Goal: Task Accomplishment & Management: Complete application form

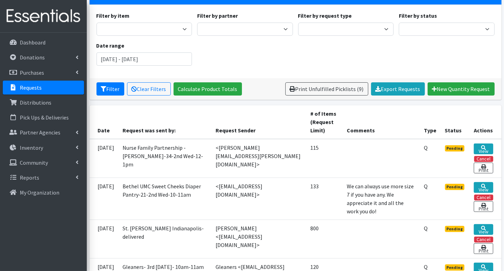
scroll to position [56, 0]
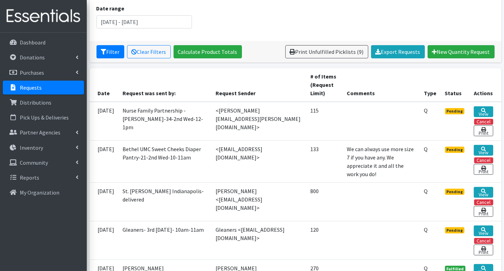
scroll to position [96, 0]
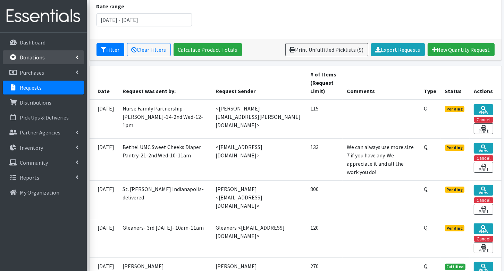
click at [39, 58] on p "Donations" at bounding box center [32, 57] width 25 height 7
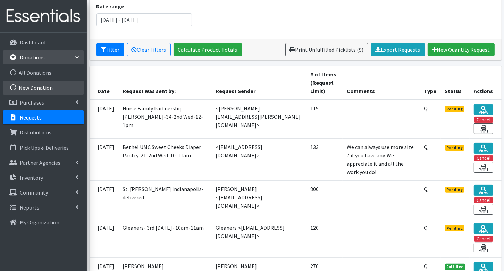
click at [39, 88] on link "New Donation" at bounding box center [43, 87] width 81 height 14
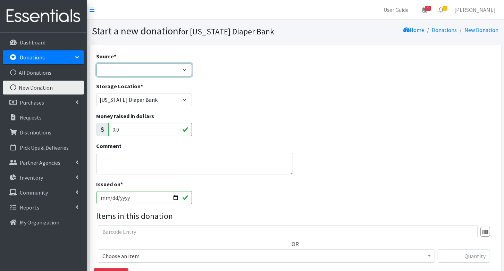
click at [163, 73] on select "Product Drive Manufacturer Donation Site Misc. Donation" at bounding box center [144, 69] width 96 height 13
select select "Misc. Donation"
click at [136, 165] on textarea "Comment" at bounding box center [194, 164] width 196 height 22
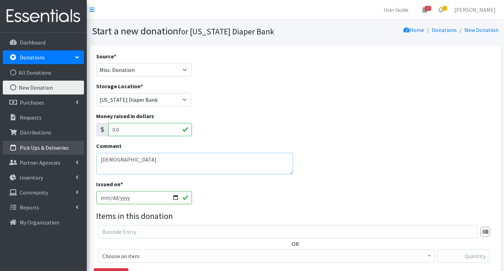
type textarea "Eagle Creek Church"
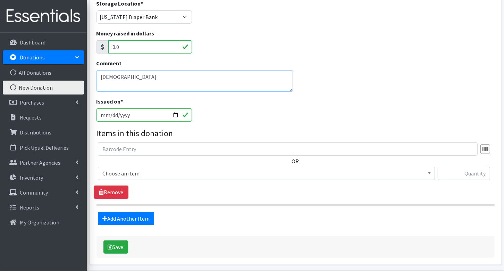
scroll to position [106, 0]
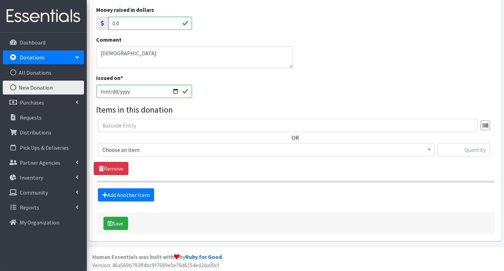
click at [139, 151] on span "Choose an item" at bounding box center [266, 150] width 328 height 10
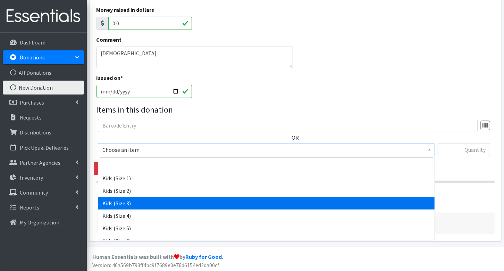
scroll to position [96, 0]
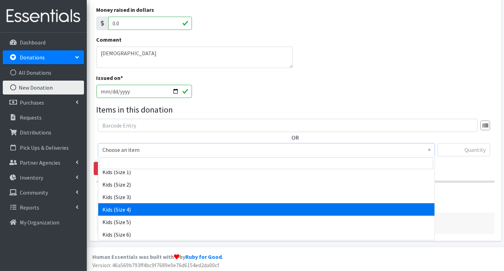
select select "3394"
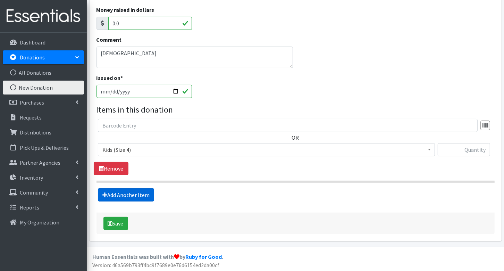
click at [120, 192] on link "Add Another Item" at bounding box center [126, 194] width 56 height 13
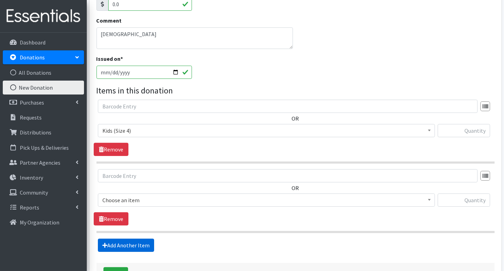
scroll to position [175, 0]
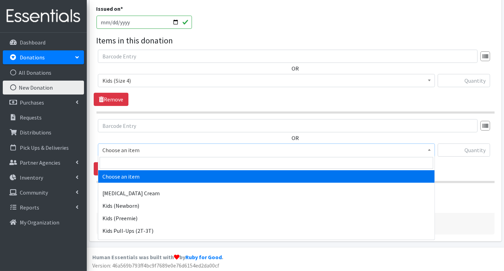
click at [134, 147] on span "Choose an item" at bounding box center [266, 150] width 328 height 10
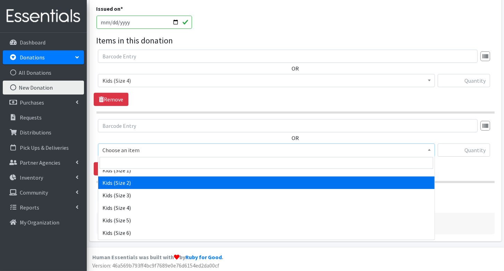
scroll to position [98, 0]
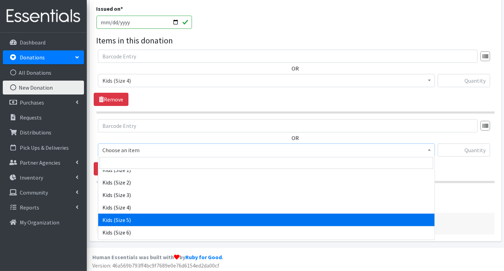
select select "3407"
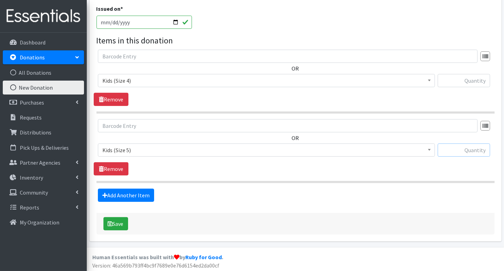
click at [473, 147] on input "text" at bounding box center [463, 149] width 52 height 13
type input "300"
click at [474, 84] on input "text" at bounding box center [463, 80] width 52 height 13
type input "228"
click at [115, 224] on button "Save" at bounding box center [115, 223] width 25 height 13
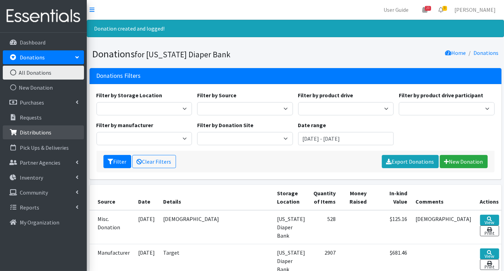
click at [30, 133] on p "Distributions" at bounding box center [36, 132] width 32 height 7
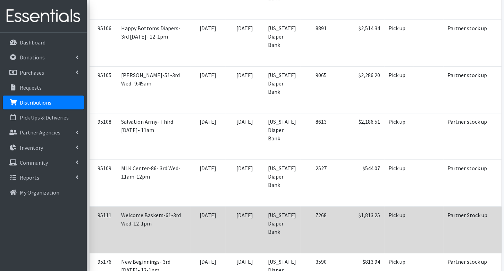
scroll to position [1672, 0]
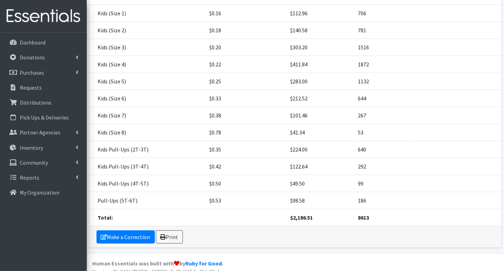
scroll to position [148, 0]
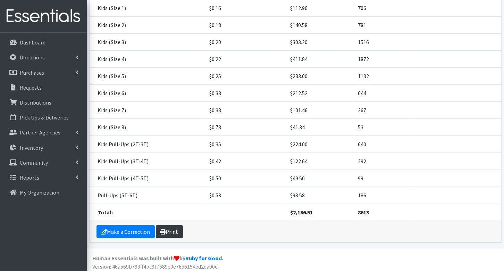
click at [176, 225] on link "Print" at bounding box center [169, 231] width 27 height 13
click at [35, 56] on p "Donations" at bounding box center [32, 57] width 25 height 7
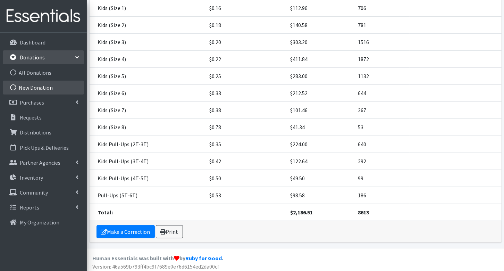
click at [37, 85] on link "New Donation" at bounding box center [43, 87] width 81 height 14
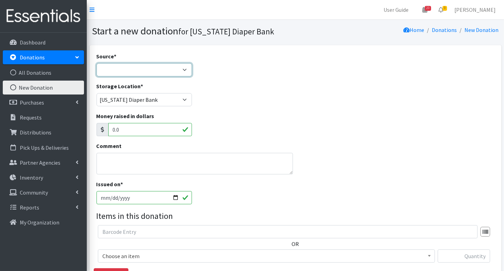
click at [130, 74] on select "Product Drive Manufacturer Donation Site Misc. Donation" at bounding box center [144, 69] width 96 height 13
select select "Manufacturer"
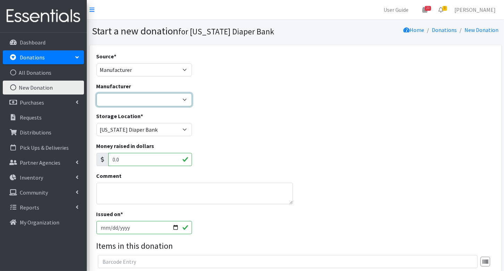
click at [129, 98] on select "Baby2Baby Huggies Target ---Create new Manufacturer---" at bounding box center [144, 99] width 96 height 13
select select "160"
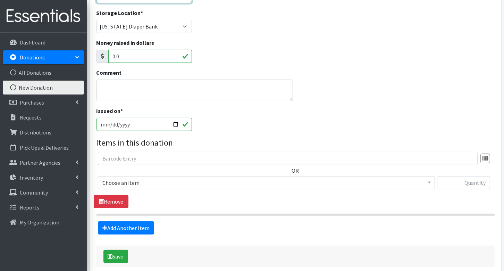
scroll to position [136, 0]
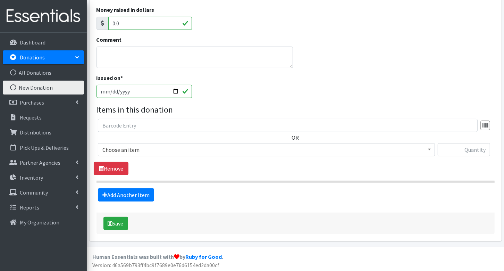
click at [137, 148] on span "Choose an item" at bounding box center [266, 150] width 328 height 10
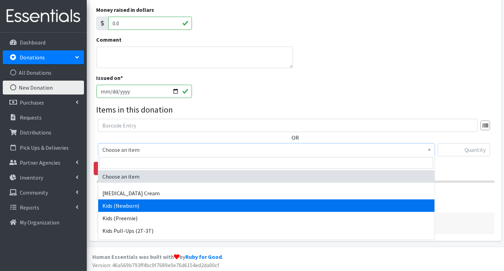
select select "3400"
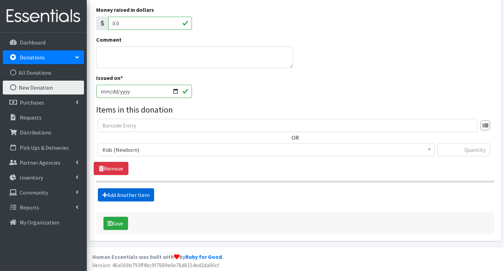
click at [119, 193] on link "Add Another Item" at bounding box center [126, 194] width 56 height 13
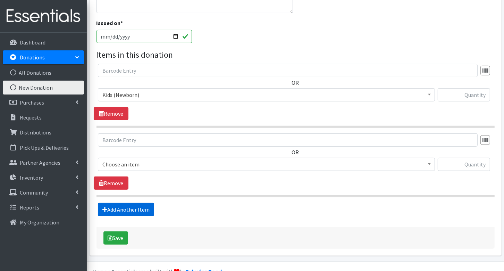
scroll to position [205, 0]
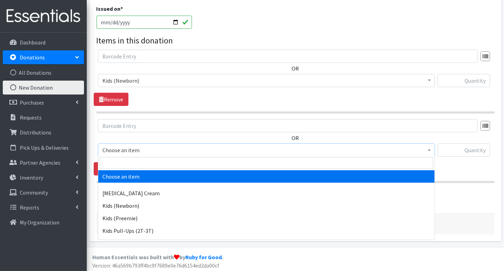
click at [148, 149] on span "Choose an item" at bounding box center [266, 150] width 328 height 10
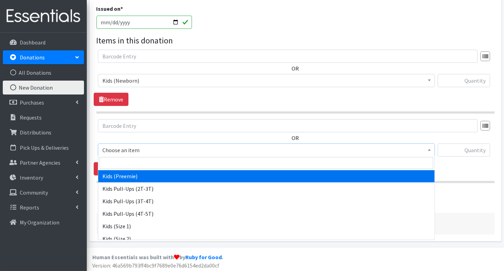
scroll to position [54, 0]
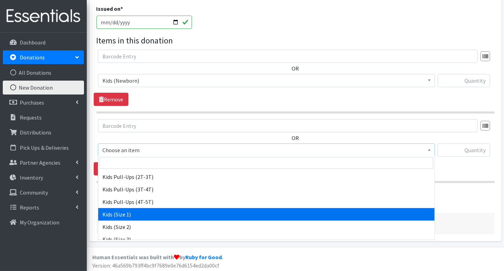
select select "3401"
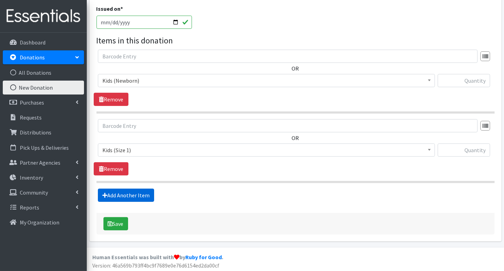
click at [126, 192] on link "Add Another Item" at bounding box center [126, 194] width 56 height 13
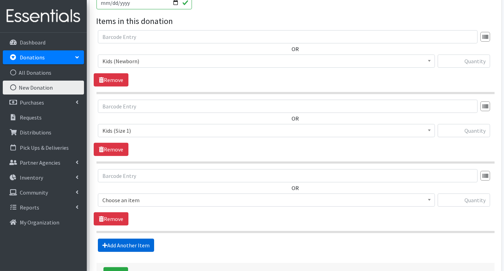
scroll to position [274, 0]
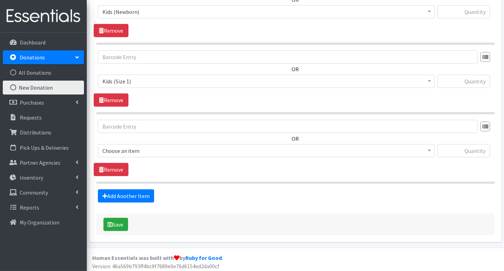
click at [117, 146] on span "Choose an item" at bounding box center [266, 151] width 328 height 10
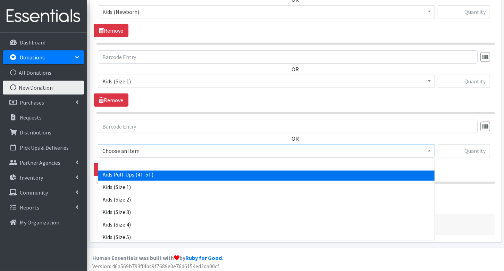
scroll to position [87, 0]
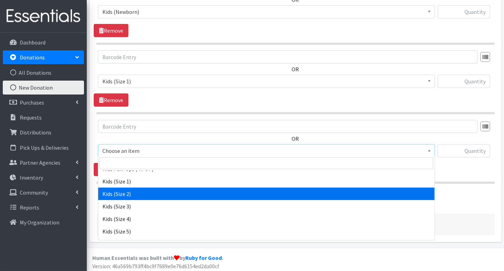
select select "3420"
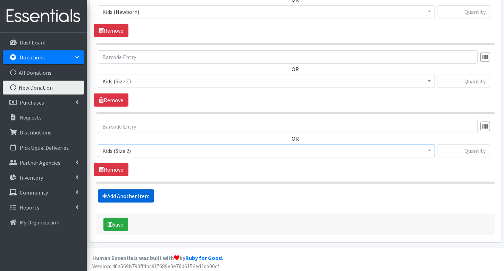
click at [124, 194] on link "Add Another Item" at bounding box center [126, 195] width 56 height 13
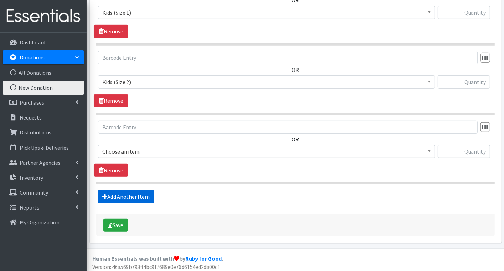
scroll to position [343, 0]
click at [119, 148] on span "Choose an item" at bounding box center [266, 151] width 328 height 10
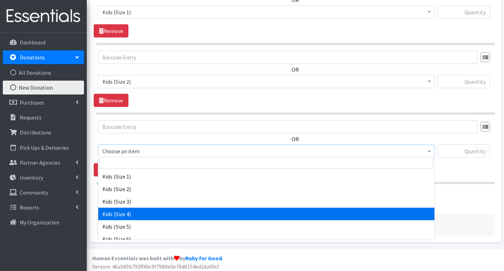
scroll to position [95, 0]
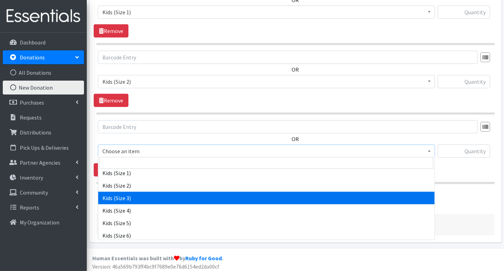
select select "3393"
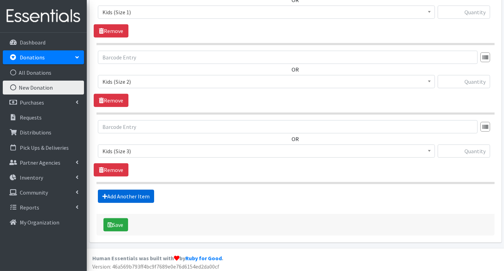
click at [121, 192] on link "Add Another Item" at bounding box center [126, 195] width 56 height 13
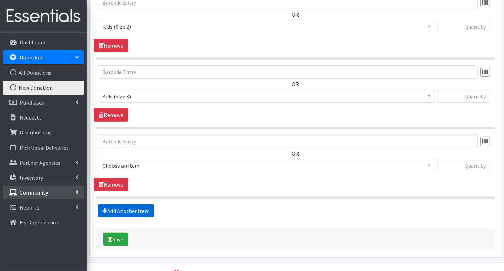
scroll to position [411, 0]
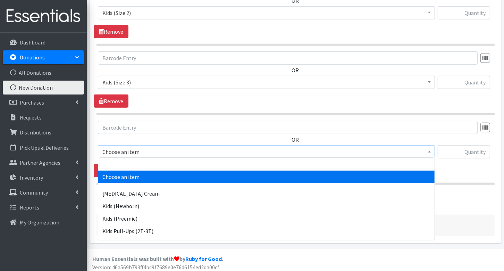
click at [119, 150] on span "Choose an item" at bounding box center [266, 152] width 328 height 10
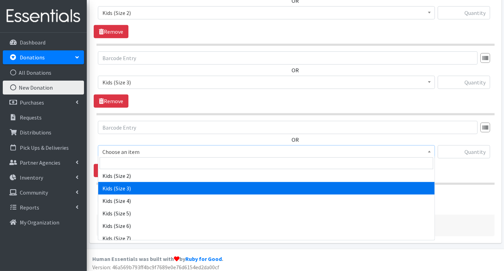
scroll to position [105, 0]
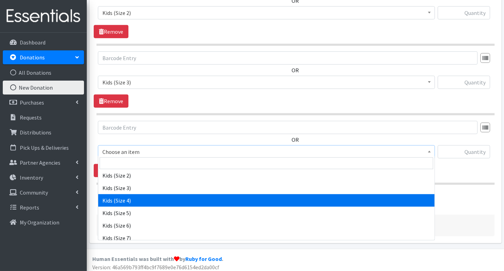
select select "3394"
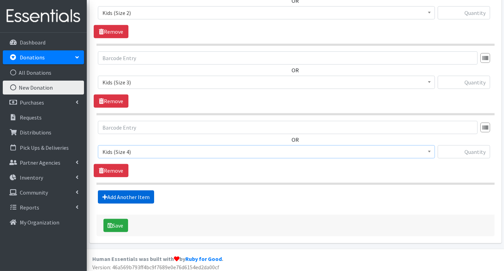
click at [117, 195] on link "Add Another Item" at bounding box center [126, 196] width 56 height 13
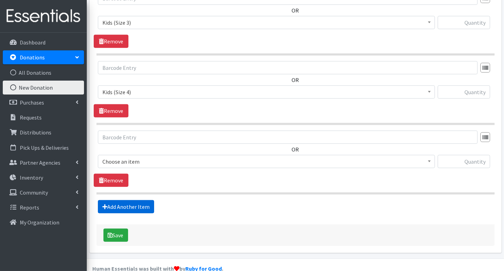
scroll to position [480, 0]
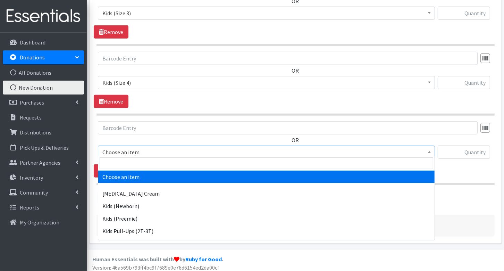
click at [107, 148] on span "Choose an item" at bounding box center [266, 152] width 328 height 10
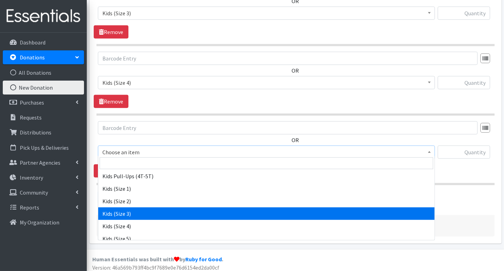
scroll to position [88, 0]
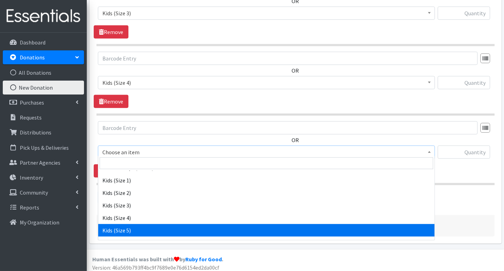
select select "3407"
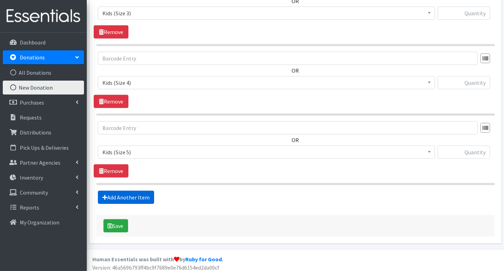
click at [115, 190] on link "Add Another Item" at bounding box center [126, 196] width 56 height 13
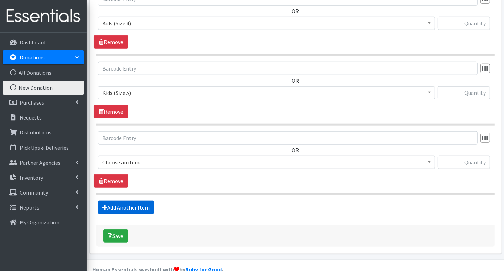
scroll to position [549, 0]
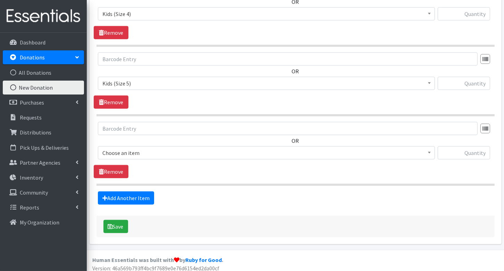
click at [111, 150] on span "Choose an item" at bounding box center [266, 153] width 328 height 10
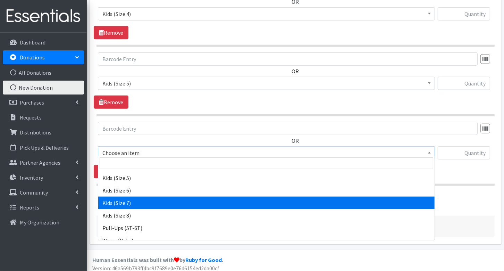
scroll to position [141, 0]
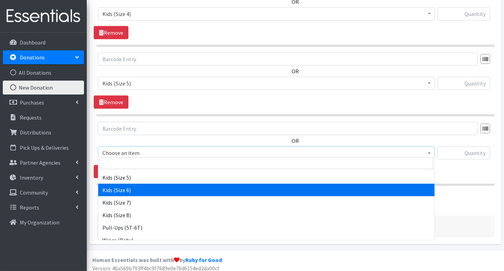
select select "3419"
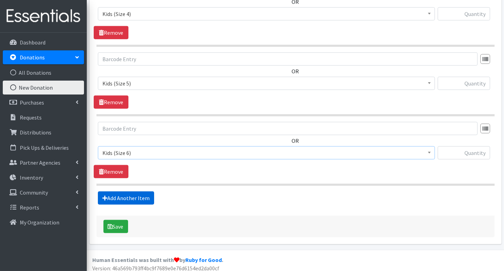
click at [121, 191] on link "Add Another Item" at bounding box center [126, 197] width 56 height 13
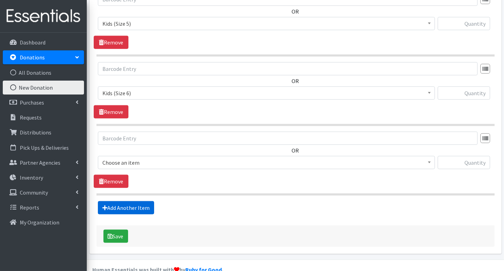
scroll to position [618, 0]
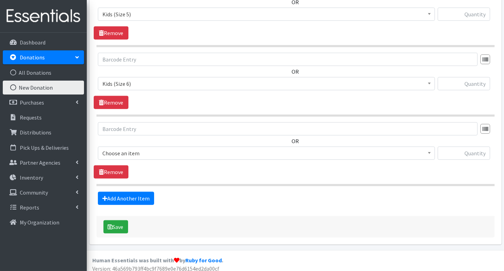
click at [116, 148] on span "Choose an item" at bounding box center [266, 153] width 328 height 10
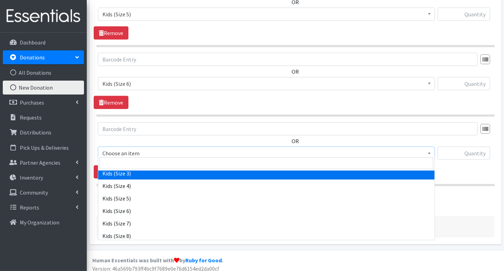
scroll to position [147, 0]
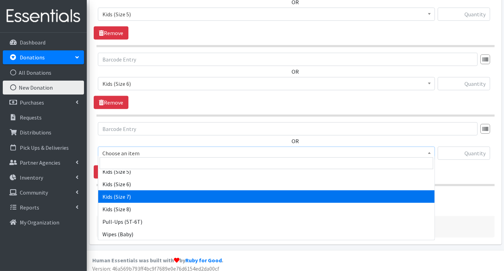
select select "7177"
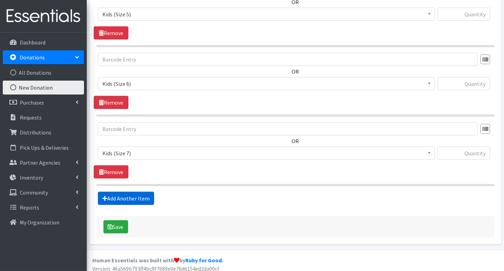
click at [129, 194] on link "Add Another Item" at bounding box center [126, 197] width 56 height 13
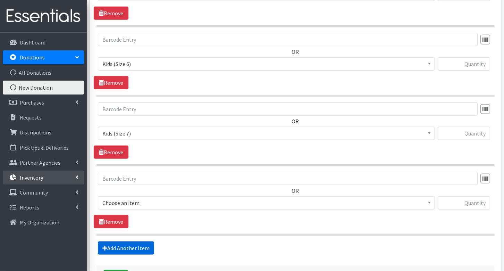
scroll to position [687, 0]
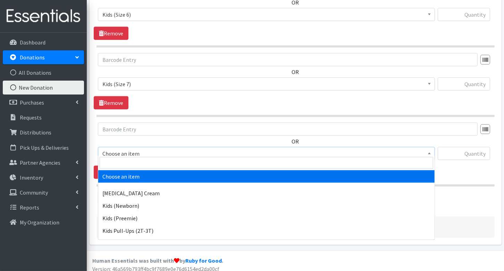
click at [134, 148] on span "Choose an item" at bounding box center [266, 153] width 328 height 10
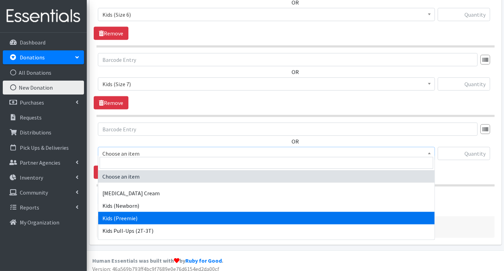
scroll to position [147, 0]
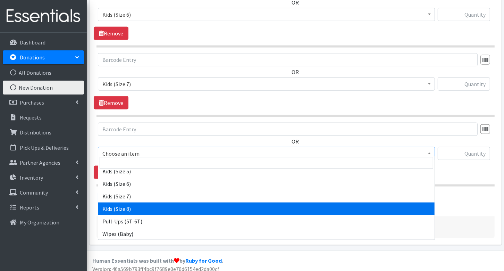
select select "14190"
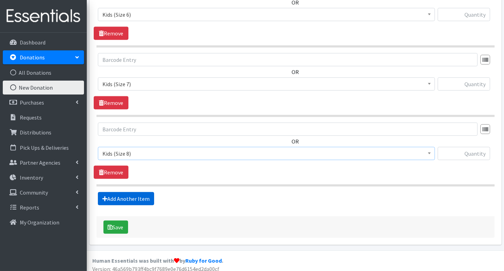
click at [127, 192] on link "Add Another Item" at bounding box center [126, 198] width 56 height 13
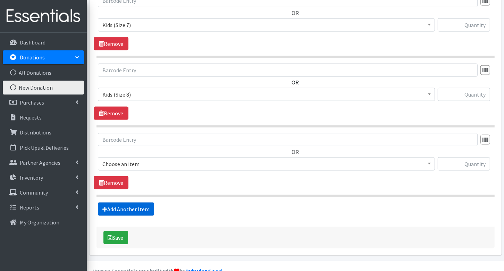
scroll to position [756, 0]
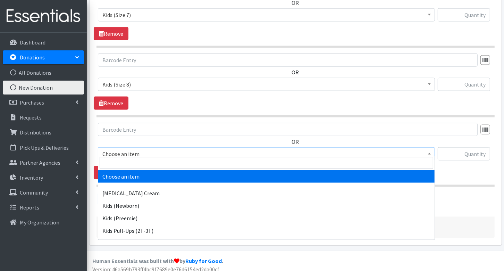
click at [126, 149] on span "Choose an item" at bounding box center [266, 154] width 328 height 10
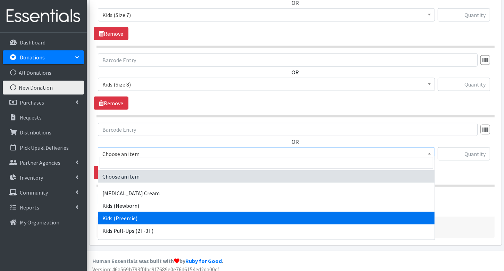
scroll to position [17, 0]
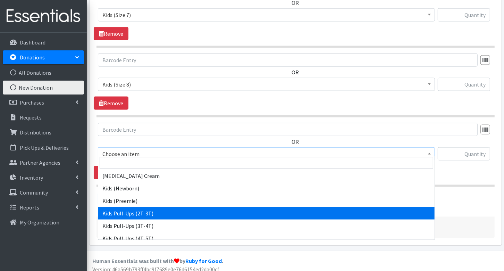
select select "3415"
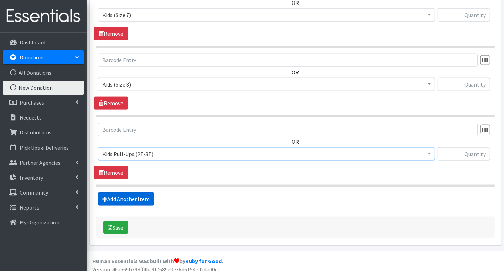
click at [127, 192] on link "Add Another Item" at bounding box center [126, 198] width 56 height 13
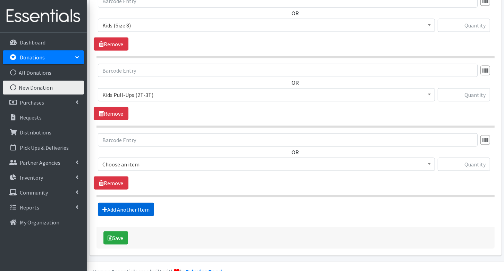
scroll to position [825, 0]
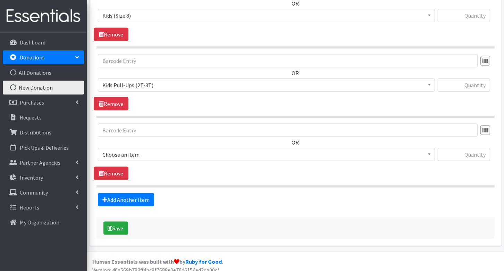
click at [127, 149] on span "Choose an item" at bounding box center [266, 154] width 328 height 10
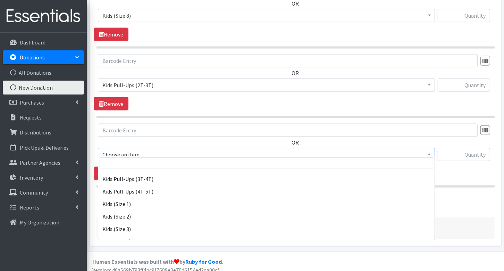
scroll to position [65, 0]
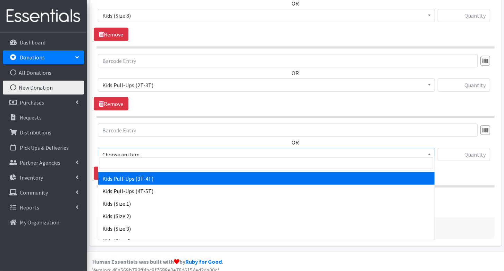
select select "3417"
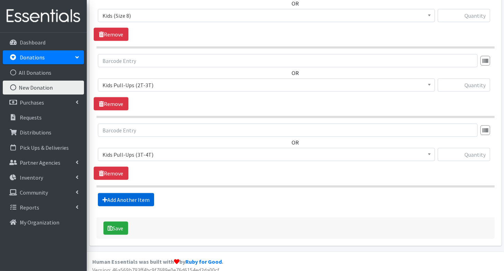
click at [122, 194] on link "Add Another Item" at bounding box center [126, 199] width 56 height 13
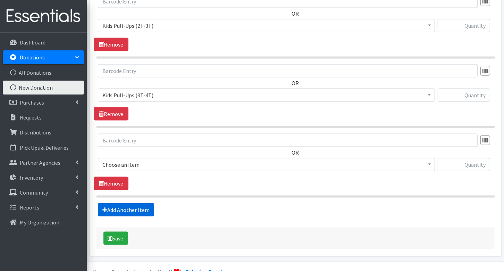
scroll to position [894, 0]
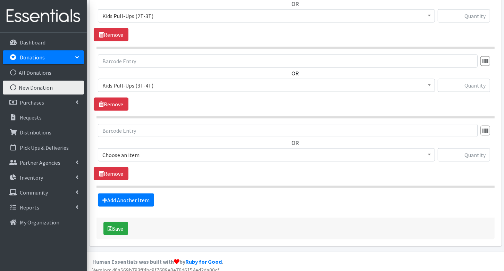
click at [120, 150] on span "Choose an item" at bounding box center [266, 155] width 328 height 10
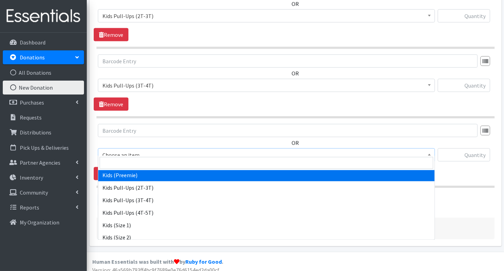
scroll to position [45, 0]
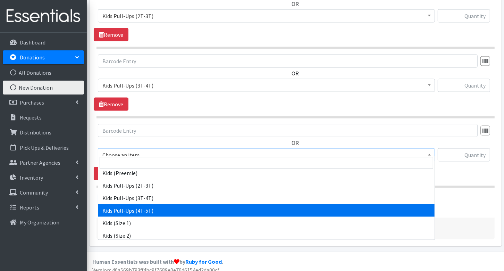
select select "3408"
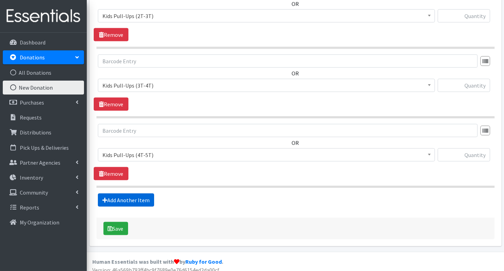
click at [116, 196] on link "Add Another Item" at bounding box center [126, 199] width 56 height 13
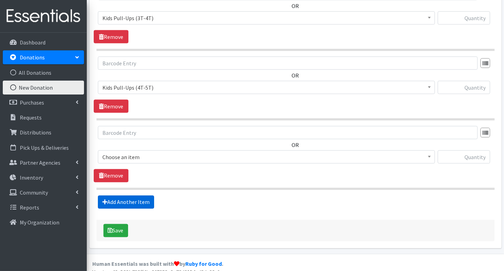
scroll to position [963, 0]
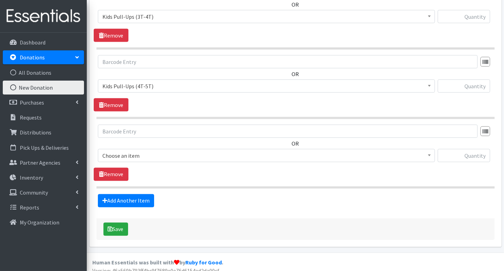
click at [117, 151] on span "Choose an item" at bounding box center [266, 156] width 328 height 10
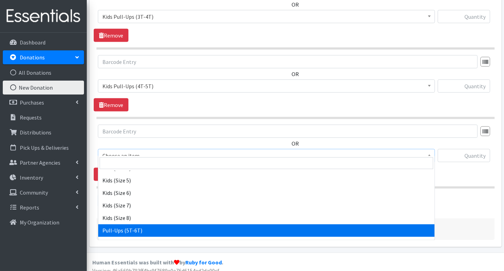
scroll to position [147, 0]
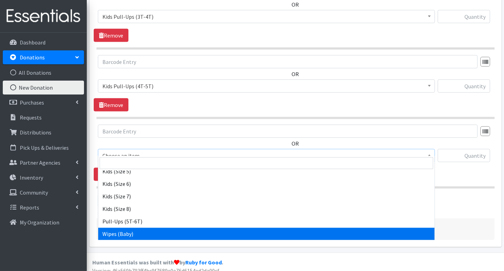
select select "3418"
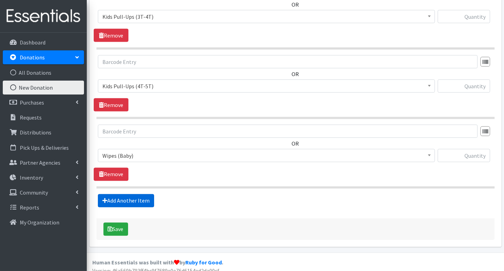
click at [122, 194] on link "Add Another Item" at bounding box center [126, 200] width 56 height 13
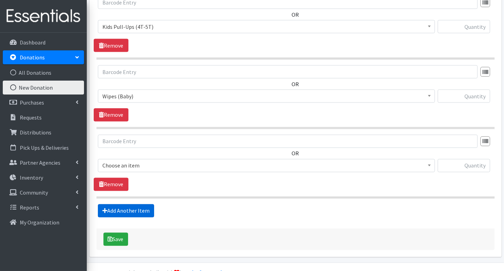
scroll to position [1032, 0]
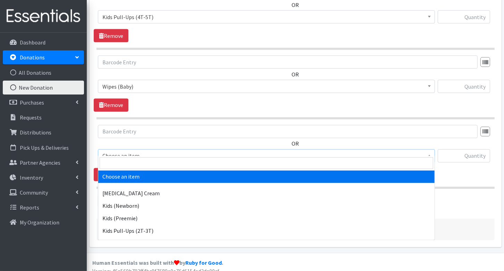
click at [122, 151] on span "Choose an item" at bounding box center [266, 156] width 328 height 10
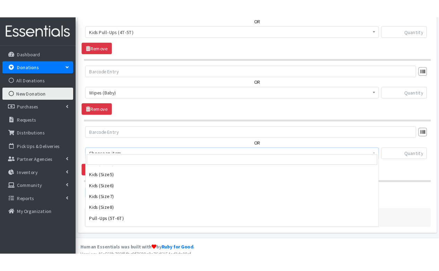
scroll to position [147, 0]
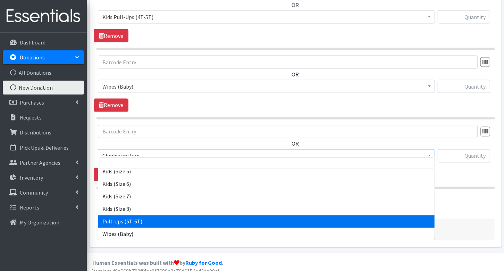
select select "15478"
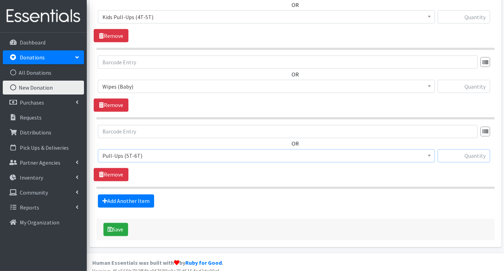
click at [470, 149] on input "text" at bounding box center [463, 155] width 52 height 13
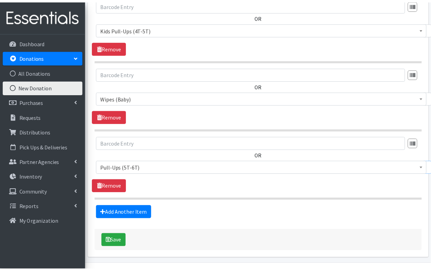
scroll to position [1043, 0]
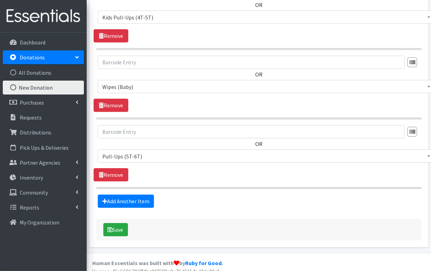
type input "66"
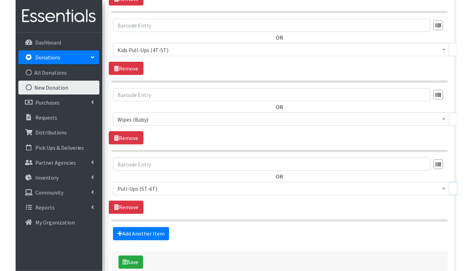
scroll to position [1011, 0]
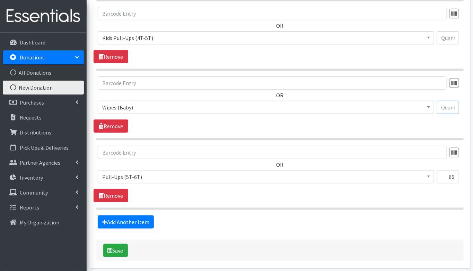
click at [447, 101] on input "text" at bounding box center [448, 107] width 22 height 13
type input "21"
click at [446, 32] on input "text" at bounding box center [448, 37] width 22 height 13
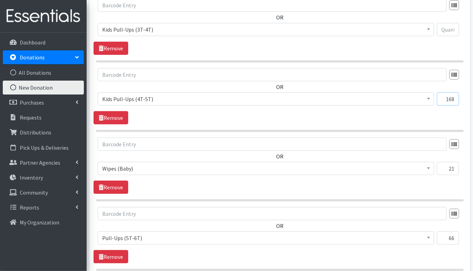
scroll to position [949, 0]
type input "168"
click at [450, 27] on input "text" at bounding box center [448, 30] width 22 height 13
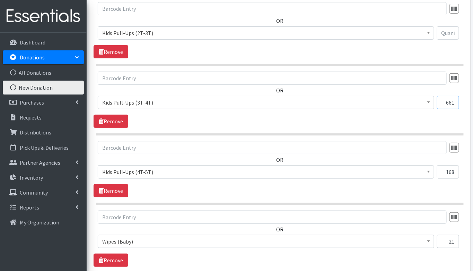
scroll to position [876, 0]
type input "661"
click at [446, 29] on input "text" at bounding box center [448, 33] width 22 height 13
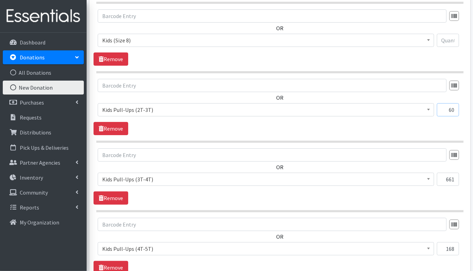
scroll to position [797, 0]
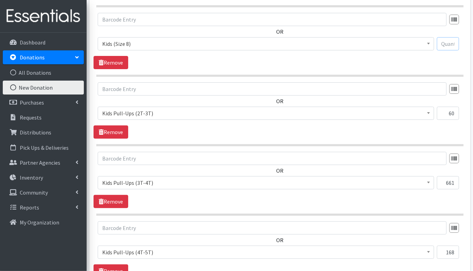
click at [444, 39] on input "text" at bounding box center [448, 43] width 22 height 13
click at [455, 107] on input "60" at bounding box center [448, 112] width 22 height 13
type input "661"
click at [456, 176] on input "661" at bounding box center [448, 182] width 22 height 13
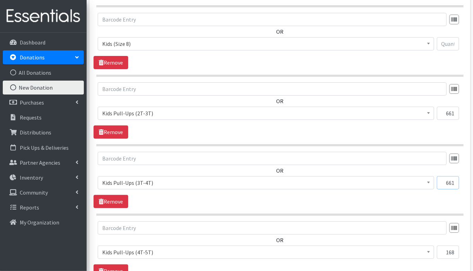
click at [456, 176] on input "661" at bounding box center [448, 182] width 22 height 13
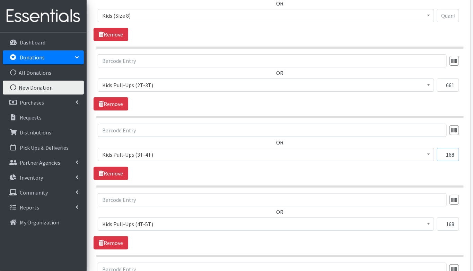
scroll to position [852, 0]
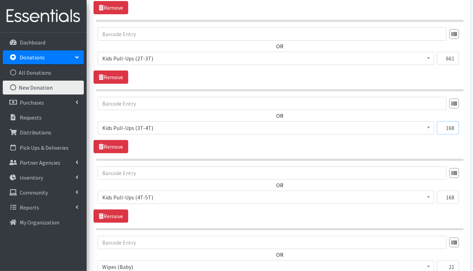
type input "168"
click at [454, 194] on input "168" at bounding box center [448, 196] width 22 height 13
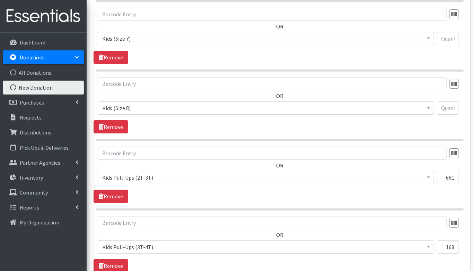
scroll to position [731, 0]
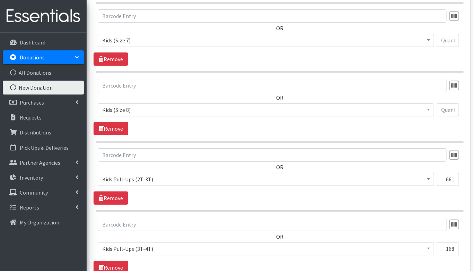
type input "105"
click at [450, 104] on input "text" at bounding box center [448, 109] width 22 height 13
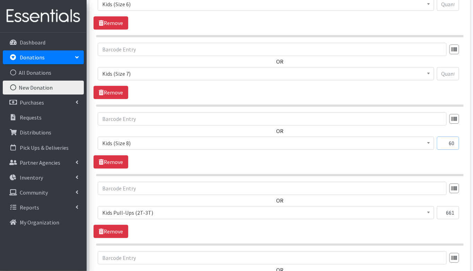
scroll to position [695, 0]
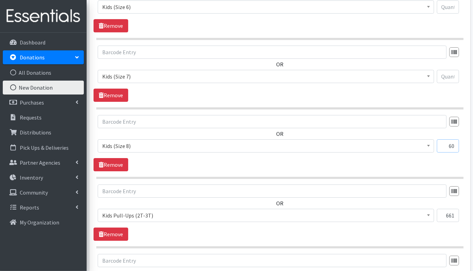
type input "60"
click at [448, 76] on input "text" at bounding box center [448, 76] width 22 height 13
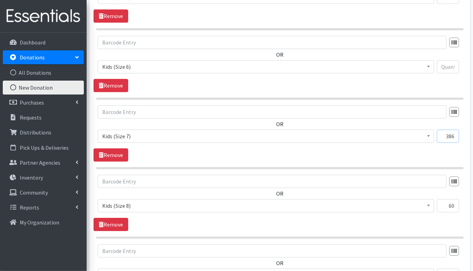
scroll to position [632, 0]
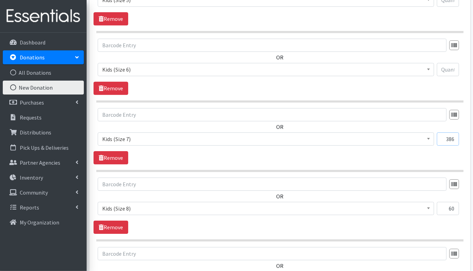
type input "386"
click at [445, 68] on input "text" at bounding box center [448, 69] width 22 height 13
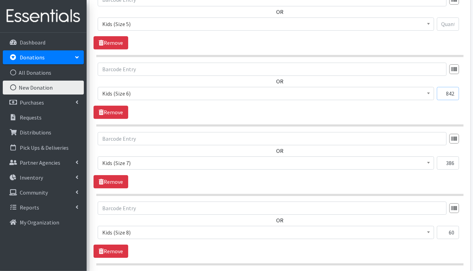
scroll to position [563, 0]
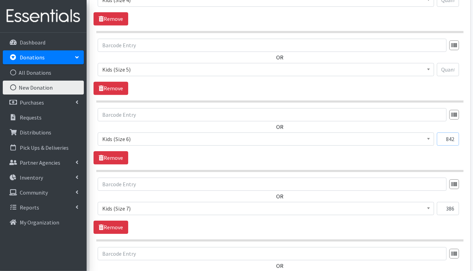
type input "842"
click at [447, 67] on input "text" at bounding box center [448, 69] width 22 height 13
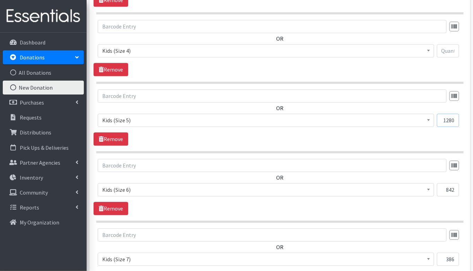
scroll to position [504, 0]
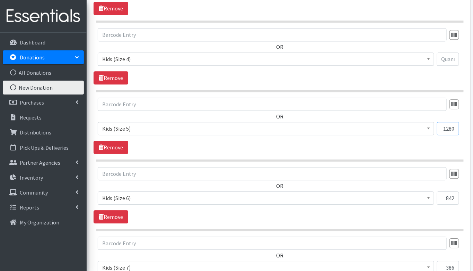
type input "1280"
click at [453, 55] on input "text" at bounding box center [448, 58] width 22 height 13
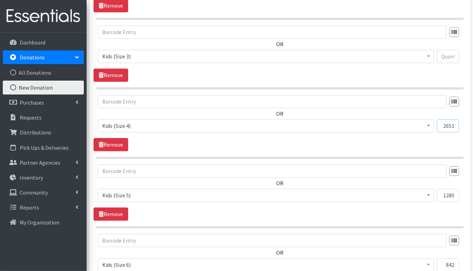
scroll to position [436, 0]
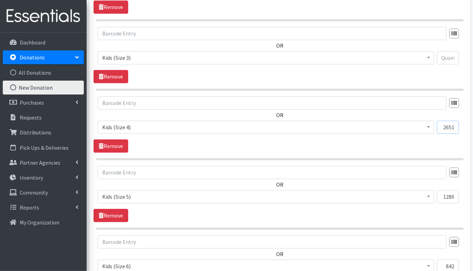
type input "2651"
click at [451, 55] on input "text" at bounding box center [448, 57] width 22 height 13
click at [454, 56] on input "text" at bounding box center [448, 57] width 22 height 13
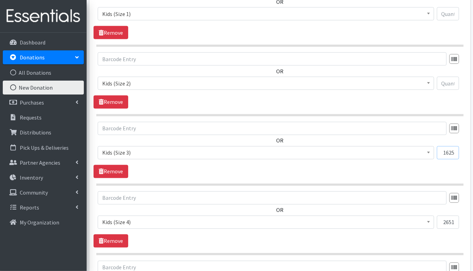
scroll to position [340, 0]
type input "1625"
click at [447, 80] on input "text" at bounding box center [448, 83] width 22 height 13
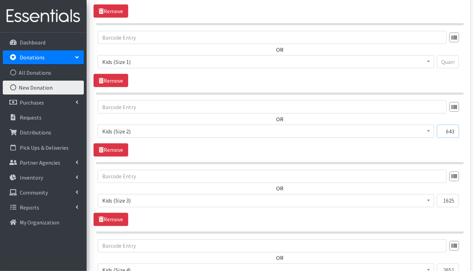
scroll to position [292, 0]
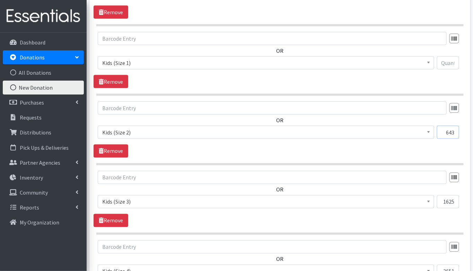
type input "643"
click at [445, 62] on input "text" at bounding box center [448, 62] width 22 height 13
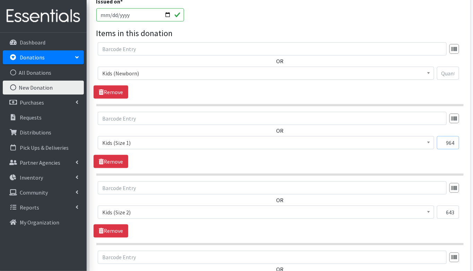
scroll to position [208, 0]
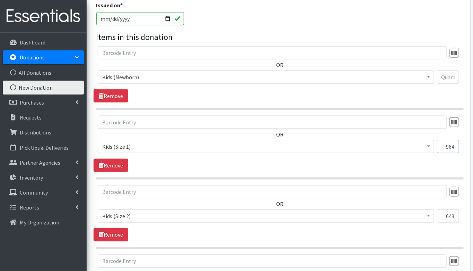
type input "964"
click at [452, 80] on input "text" at bounding box center [448, 76] width 22 height 13
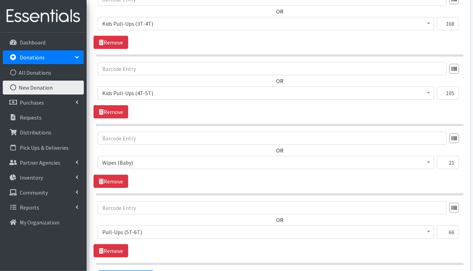
scroll to position [1032, 0]
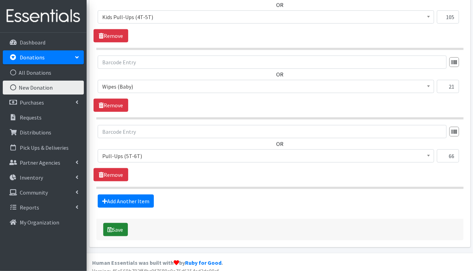
type input "644"
click at [123, 223] on button "Save" at bounding box center [115, 229] width 25 height 13
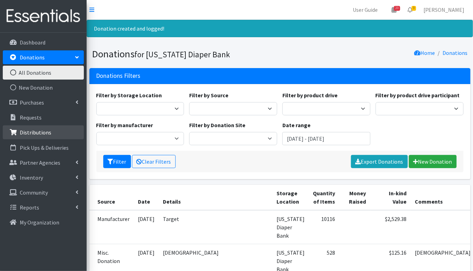
click at [38, 133] on p "Distributions" at bounding box center [36, 132] width 32 height 7
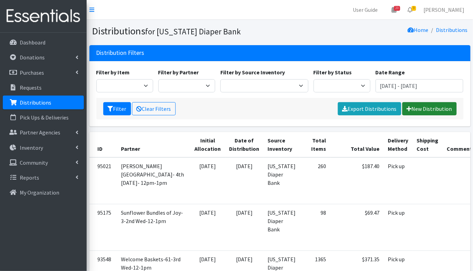
click at [428, 111] on link "New Distribution" at bounding box center [430, 108] width 54 height 13
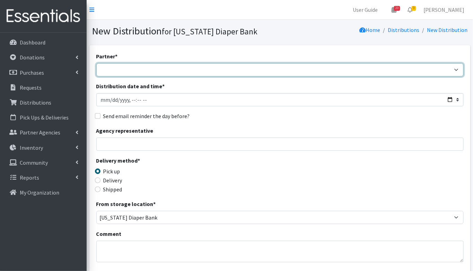
click at [123, 70] on select "ARC [PERSON_NAME] and [GEOGRAPHIC_DATA] [GEOGRAPHIC_DATA] Babies Basic Needs No…" at bounding box center [280, 69] width 368 height 13
select select "4835"
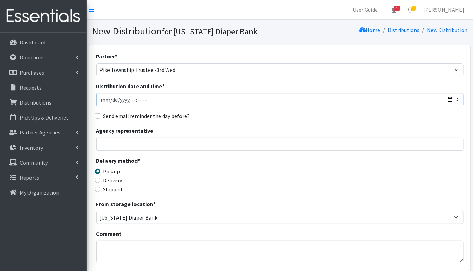
click at [112, 100] on input "Distribution date and time *" at bounding box center [280, 99] width 368 height 13
click at [139, 101] on input "Distribution date and time *" at bounding box center [280, 99] width 368 height 13
click at [147, 101] on input "Distribution date and time *" at bounding box center [280, 99] width 368 height 13
type input "[DATE]T11:00"
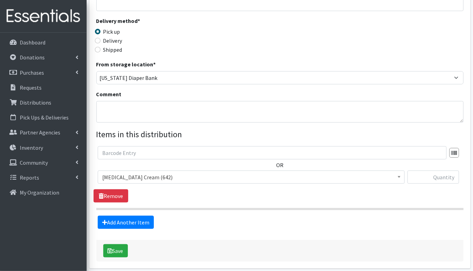
scroll to position [167, 0]
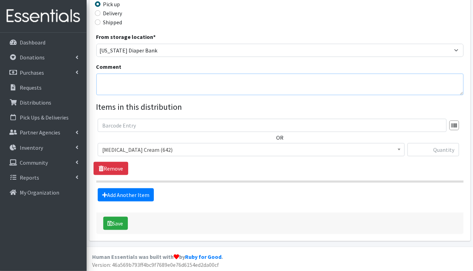
click at [126, 84] on textarea "Comment" at bounding box center [280, 85] width 368 height 22
type textarea "Partner stock up"
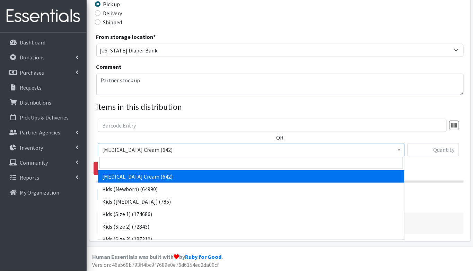
click at [153, 147] on span "[MEDICAL_DATA] Cream (642)" at bounding box center [251, 150] width 298 height 10
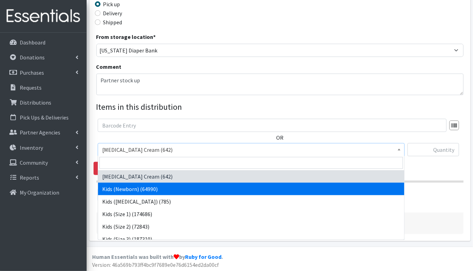
select select "3400"
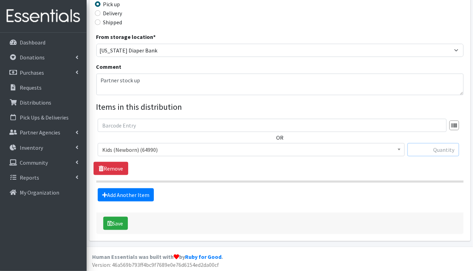
click at [439, 151] on input "text" at bounding box center [434, 149] width 52 height 13
type input "644"
click at [116, 194] on link "Add Another Item" at bounding box center [126, 194] width 56 height 13
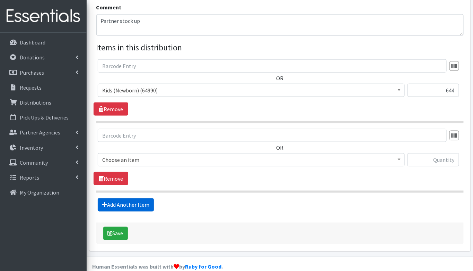
scroll to position [236, 0]
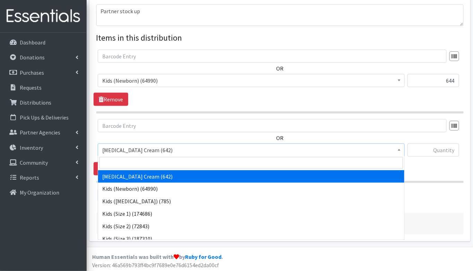
click at [140, 151] on span "[MEDICAL_DATA] Cream (642)" at bounding box center [251, 150] width 298 height 10
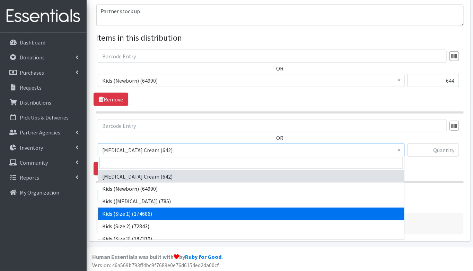
select select "3401"
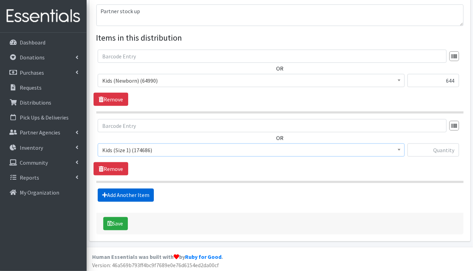
click at [142, 193] on link "Add Another Item" at bounding box center [126, 194] width 56 height 13
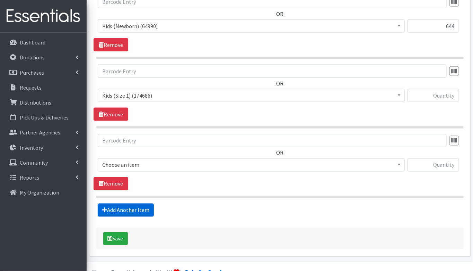
scroll to position [305, 0]
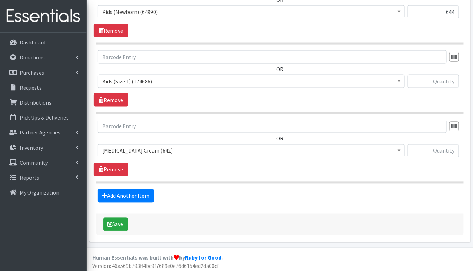
click at [133, 147] on span "[MEDICAL_DATA] Cream (642)" at bounding box center [251, 151] width 298 height 10
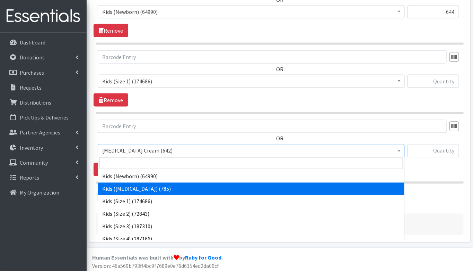
scroll to position [13, 0]
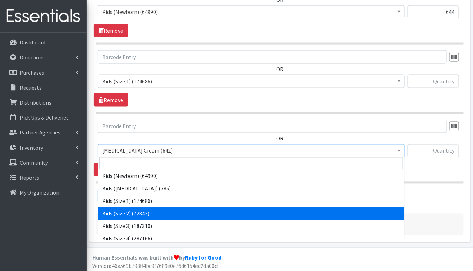
select select "3420"
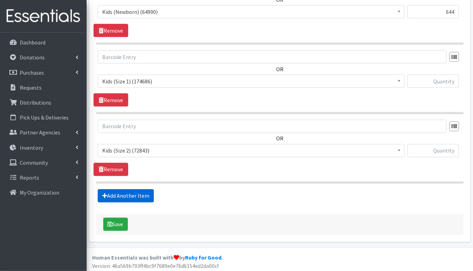
click at [137, 196] on link "Add Another Item" at bounding box center [126, 195] width 56 height 13
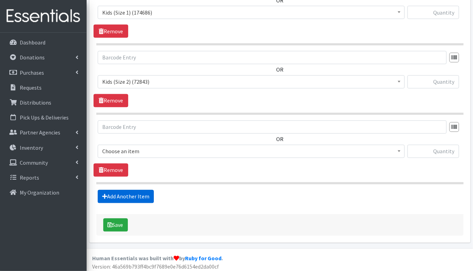
scroll to position [374, 0]
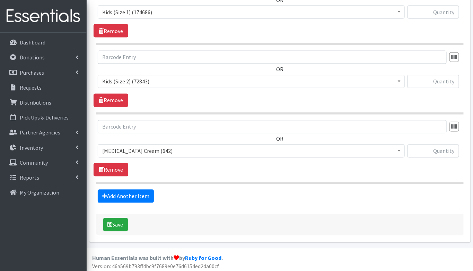
click at [133, 150] on span "[MEDICAL_DATA] Cream (642)" at bounding box center [251, 151] width 298 height 10
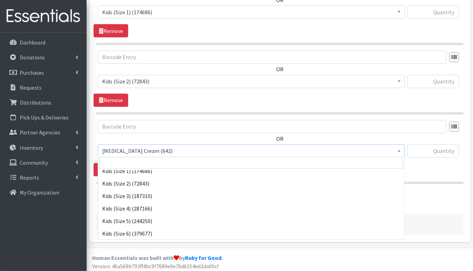
scroll to position [45, 0]
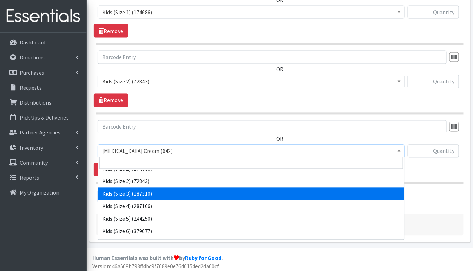
select select "3393"
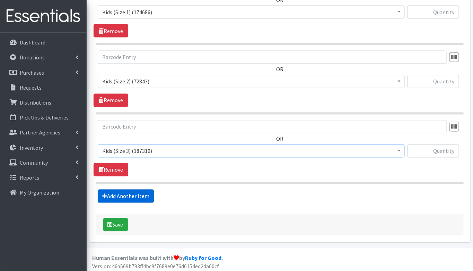
click at [138, 195] on link "Add Another Item" at bounding box center [126, 195] width 56 height 13
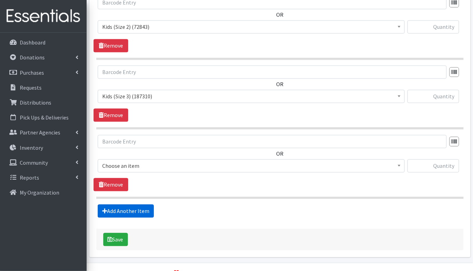
scroll to position [442, 0]
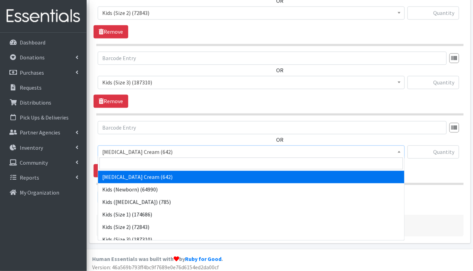
click at [136, 147] on span "[MEDICAL_DATA] Cream (642)" at bounding box center [251, 152] width 298 height 10
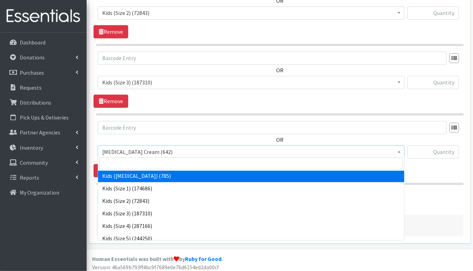
scroll to position [28, 0]
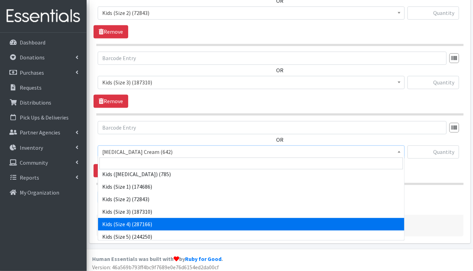
select select "3394"
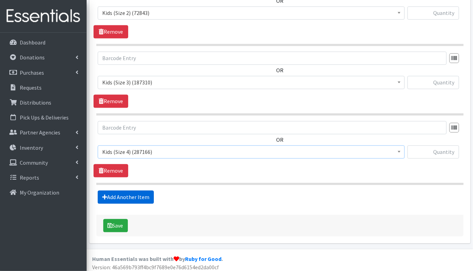
click at [133, 191] on link "Add Another Item" at bounding box center [126, 196] width 56 height 13
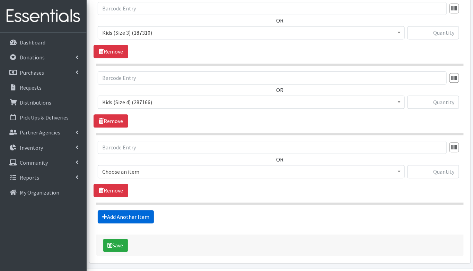
scroll to position [511, 0]
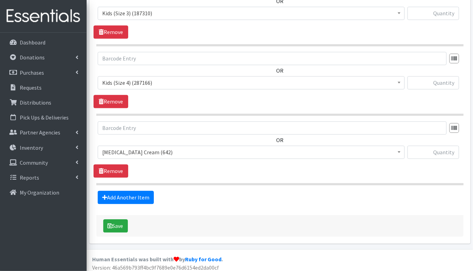
click at [133, 149] on span "[MEDICAL_DATA] Cream (642)" at bounding box center [251, 152] width 298 height 10
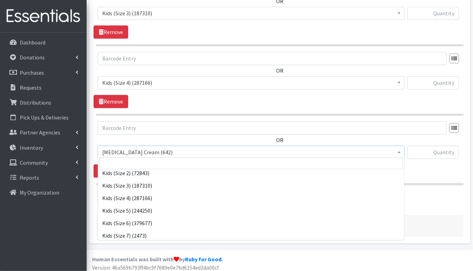
scroll to position [57, 0]
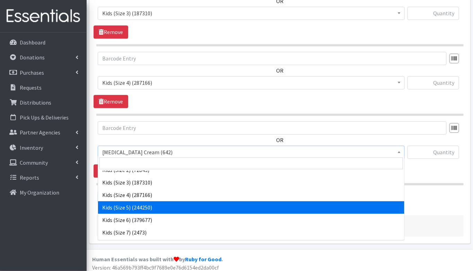
select select "3407"
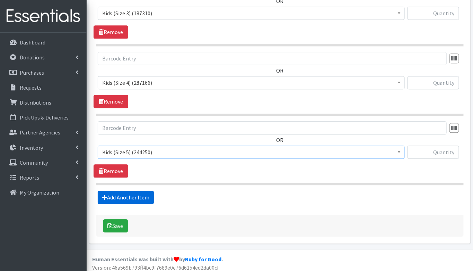
click at [130, 193] on link "Add Another Item" at bounding box center [126, 196] width 56 height 13
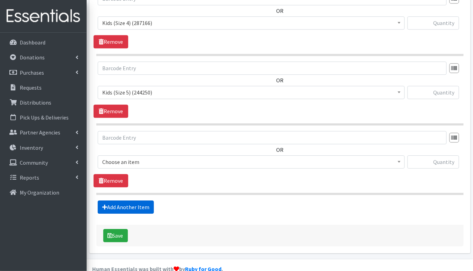
scroll to position [580, 0]
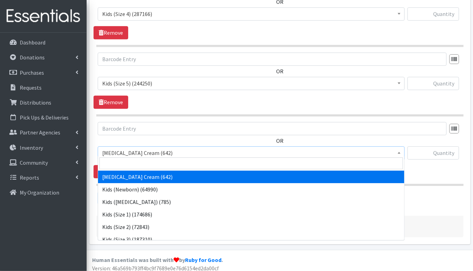
click at [127, 148] on span "[MEDICAL_DATA] Cream (642)" at bounding box center [251, 153] width 298 height 10
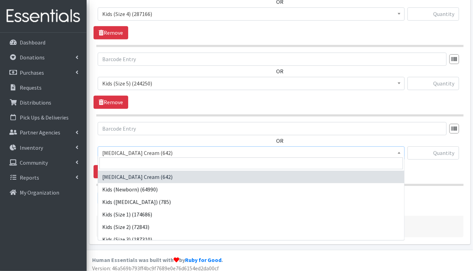
scroll to position [46, 0]
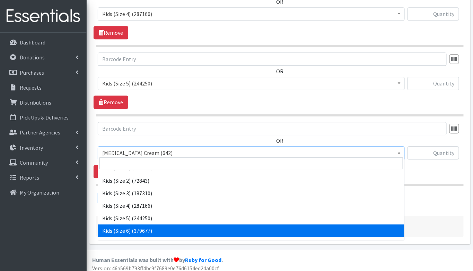
select select "3419"
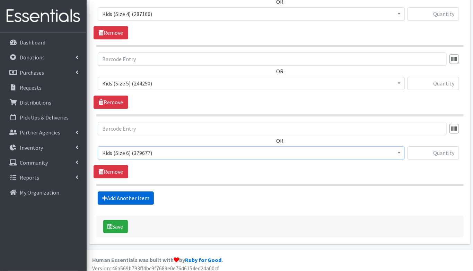
click at [134, 195] on link "Add Another Item" at bounding box center [126, 197] width 56 height 13
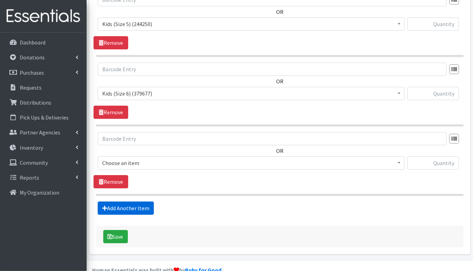
scroll to position [649, 0]
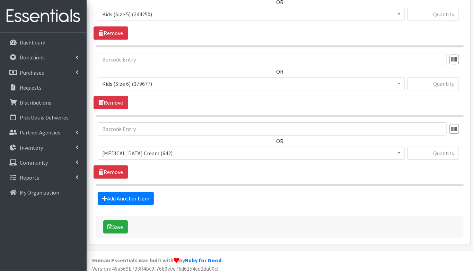
click at [136, 149] on span "[MEDICAL_DATA] Cream (642)" at bounding box center [251, 153] width 298 height 10
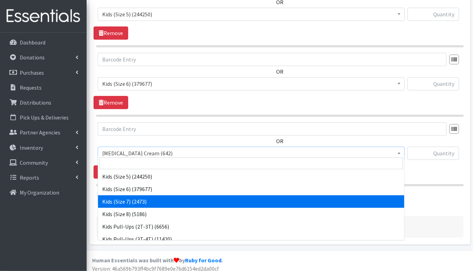
scroll to position [92, 0]
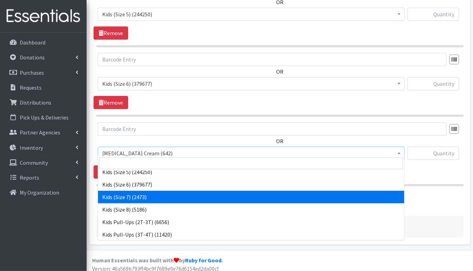
select select "7177"
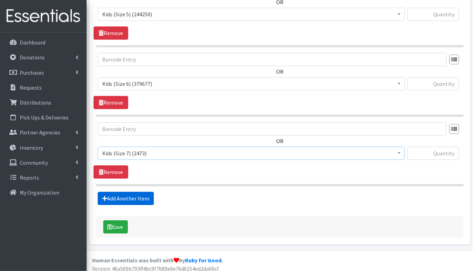
click at [124, 194] on link "Add Another Item" at bounding box center [126, 197] width 56 height 13
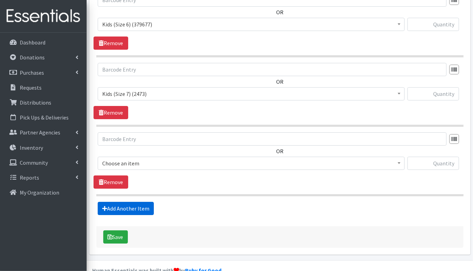
scroll to position [718, 0]
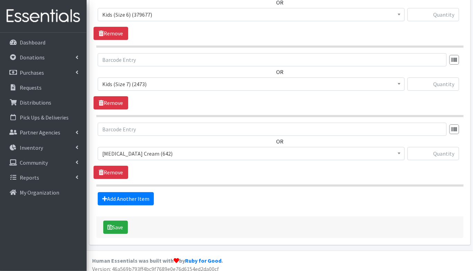
click at [153, 148] on span "[MEDICAL_DATA] Cream (642)" at bounding box center [251, 153] width 298 height 10
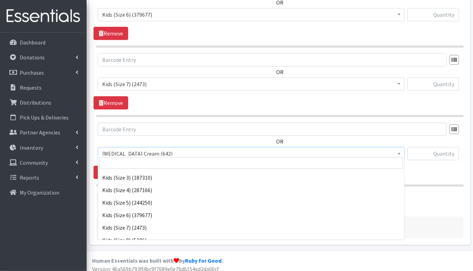
scroll to position [66, 0]
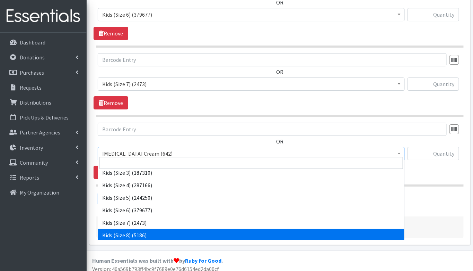
select select "14190"
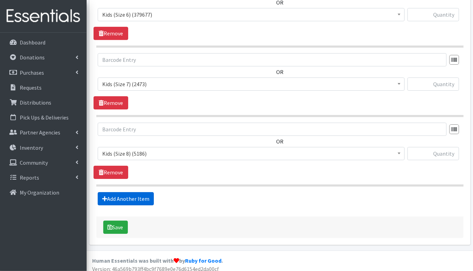
click at [127, 195] on link "Add Another Item" at bounding box center [126, 198] width 56 height 13
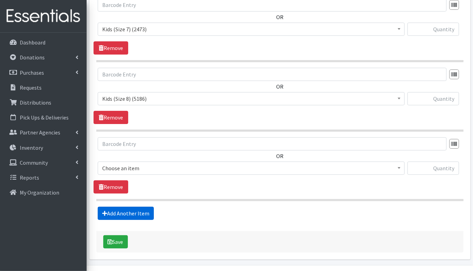
scroll to position [787, 0]
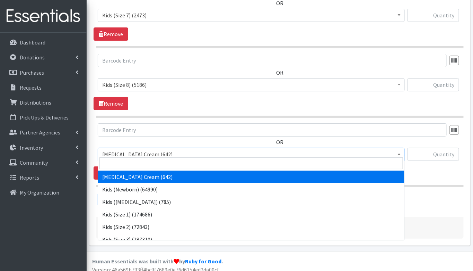
click at [139, 149] on span "[MEDICAL_DATA] Cream (642)" at bounding box center [251, 154] width 298 height 10
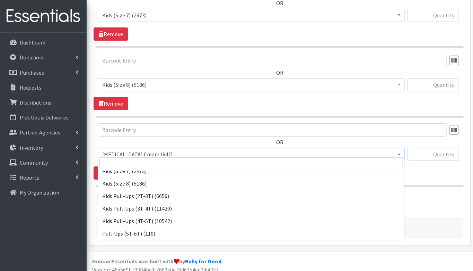
scroll to position [120, 0]
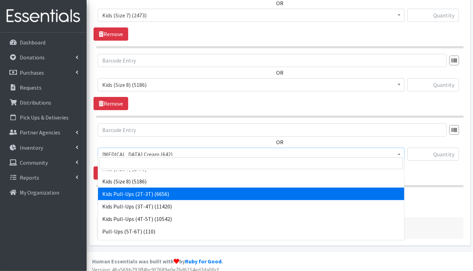
select select "3415"
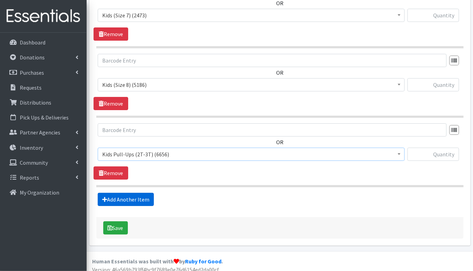
click at [144, 197] on link "Add Another Item" at bounding box center [126, 199] width 56 height 13
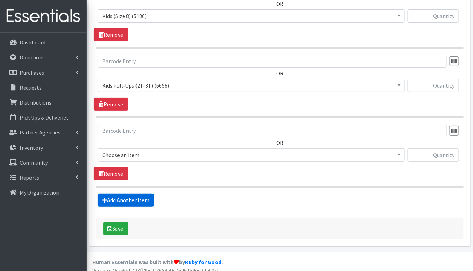
scroll to position [856, 0]
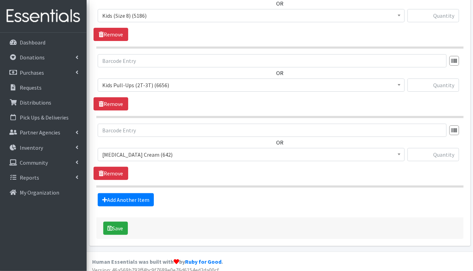
click at [155, 149] on span "[MEDICAL_DATA] Cream (642)" at bounding box center [251, 154] width 298 height 10
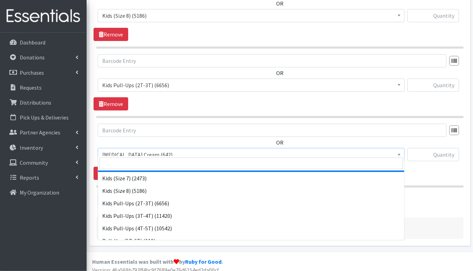
scroll to position [112, 0]
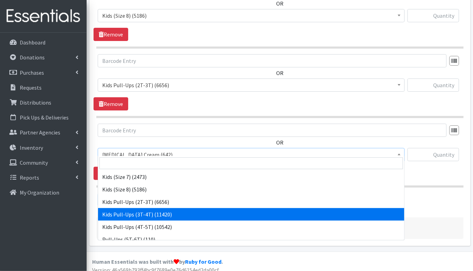
select select "3417"
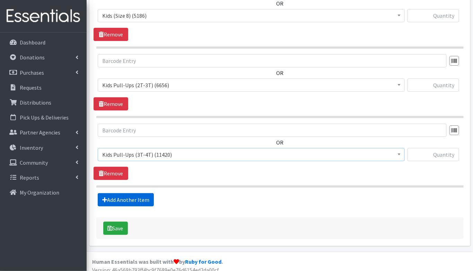
click at [143, 193] on link "Add Another Item" at bounding box center [126, 199] width 56 height 13
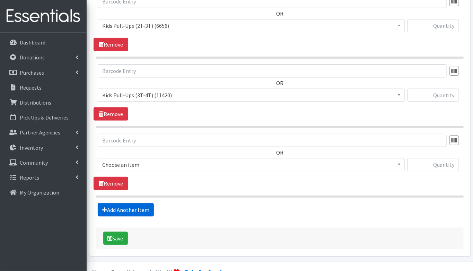
scroll to position [925, 0]
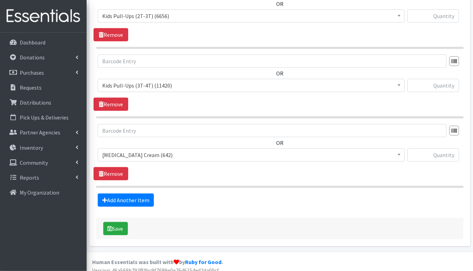
click at [146, 150] on span "[MEDICAL_DATA] Cream (642)" at bounding box center [251, 155] width 298 height 10
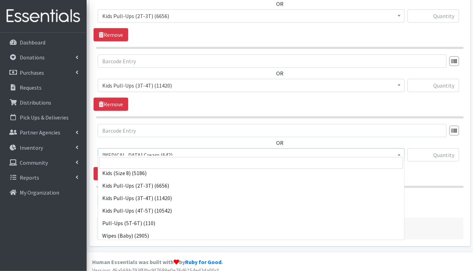
scroll to position [130, 0]
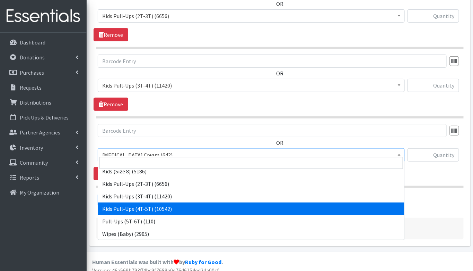
select select "3408"
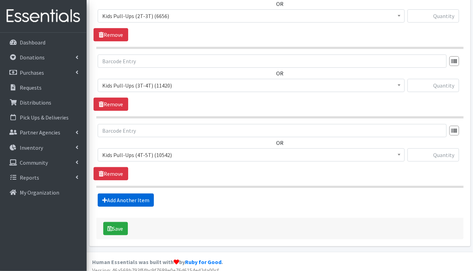
click at [147, 195] on link "Add Another Item" at bounding box center [126, 199] width 56 height 13
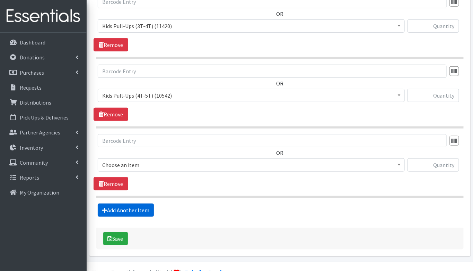
scroll to position [994, 0]
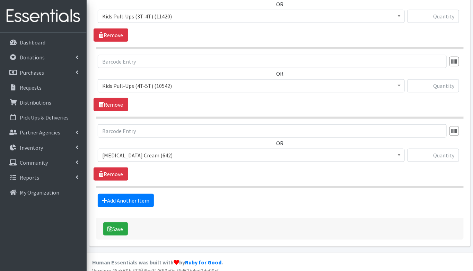
click at [139, 152] on span "[MEDICAL_DATA] Cream (642)" at bounding box center [251, 155] width 298 height 10
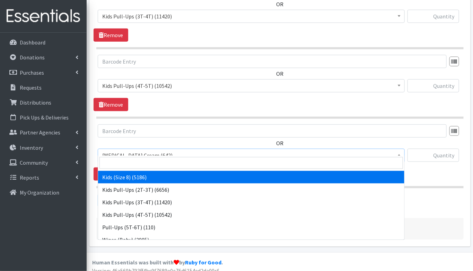
scroll to position [130, 0]
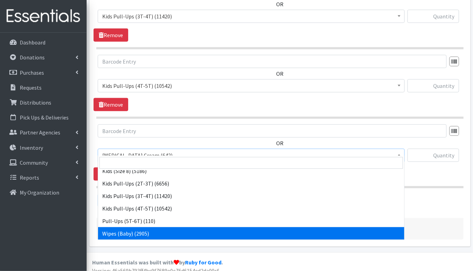
select select "3418"
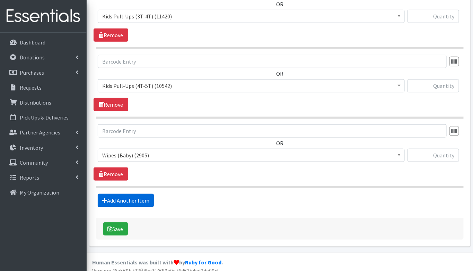
click at [133, 194] on link "Add Another Item" at bounding box center [126, 200] width 56 height 13
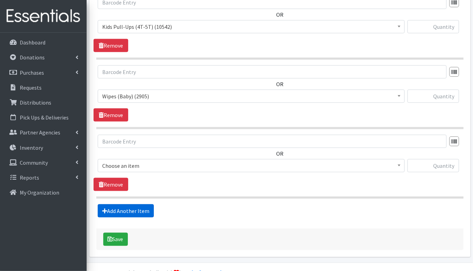
scroll to position [1062, 0]
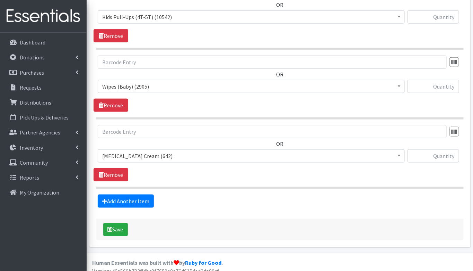
click at [131, 151] on span "[MEDICAL_DATA] Cream (642)" at bounding box center [251, 156] width 298 height 10
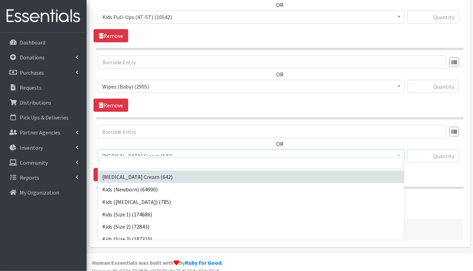
scroll to position [130, 0]
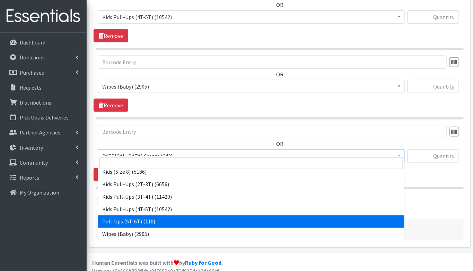
select select "15478"
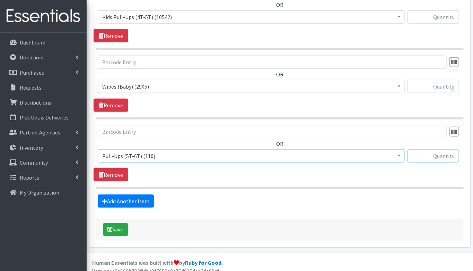
click at [446, 149] on input "text" at bounding box center [434, 155] width 52 height 13
type input "66"
click at [445, 80] on input "text" at bounding box center [434, 86] width 52 height 13
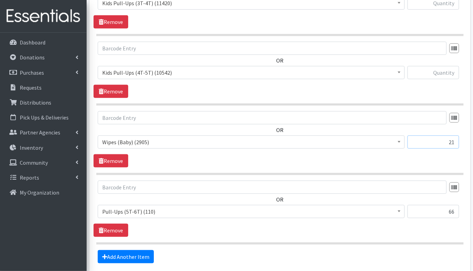
scroll to position [1006, 0]
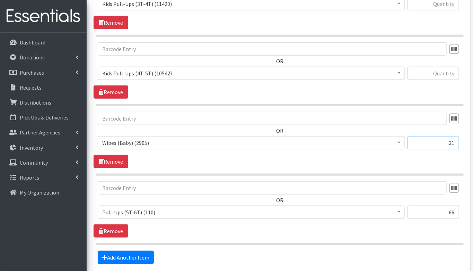
type input "21"
click at [448, 71] on input "text" at bounding box center [434, 73] width 52 height 13
type input "105"
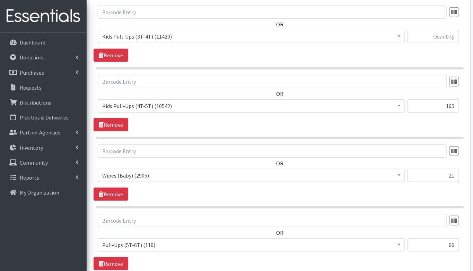
scroll to position [962, 0]
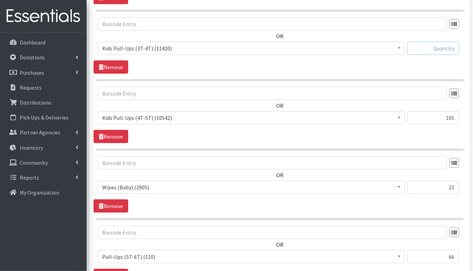
click at [448, 44] on input "text" at bounding box center [434, 48] width 52 height 13
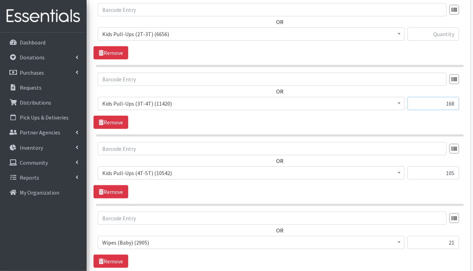
scroll to position [905, 0]
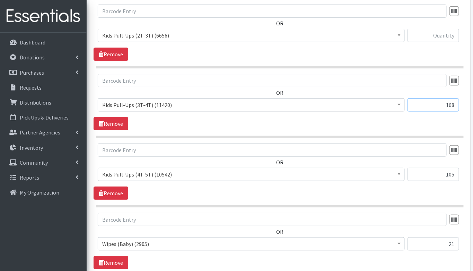
type input "168"
click at [443, 32] on input "text" at bounding box center [434, 35] width 52 height 13
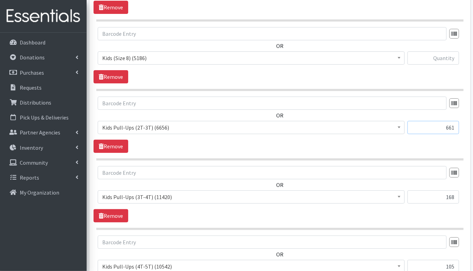
scroll to position [811, 0]
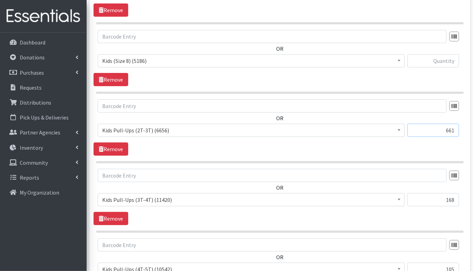
type input "661"
click at [452, 59] on input "text" at bounding box center [434, 60] width 52 height 13
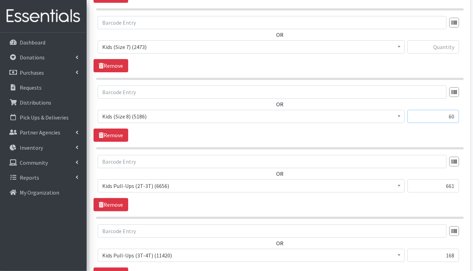
scroll to position [753, 0]
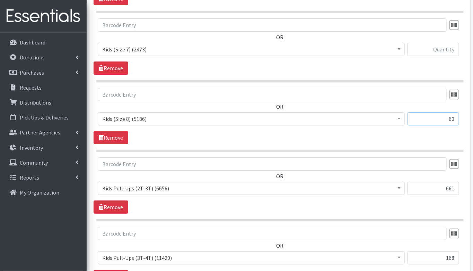
type input "60"
click at [452, 43] on input "text" at bounding box center [434, 49] width 52 height 13
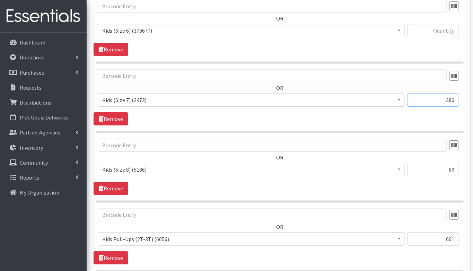
scroll to position [703, 0]
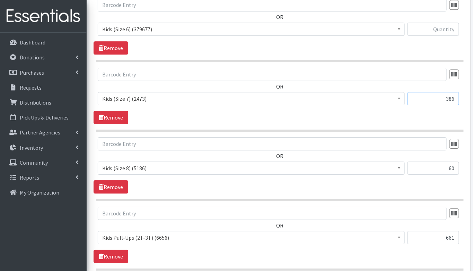
type input "386"
click at [444, 28] on input "text" at bounding box center [434, 29] width 52 height 13
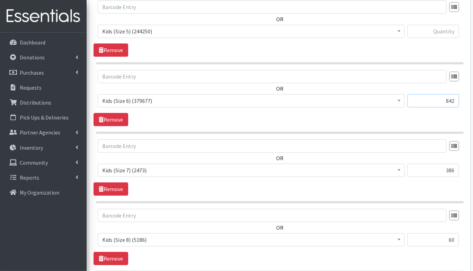
scroll to position [628, 0]
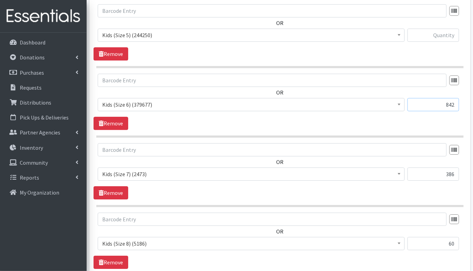
type input "842"
click at [454, 32] on input "text" at bounding box center [434, 34] width 52 height 13
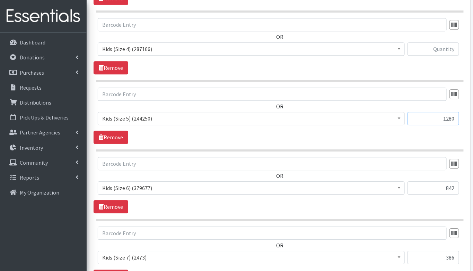
scroll to position [544, 0]
type input "1280"
click at [445, 49] on input "text" at bounding box center [434, 49] width 52 height 13
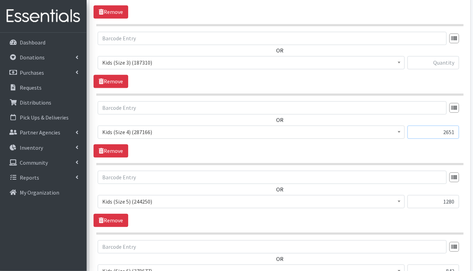
scroll to position [462, 0]
type input "2651"
click at [451, 61] on input "text" at bounding box center [434, 62] width 52 height 13
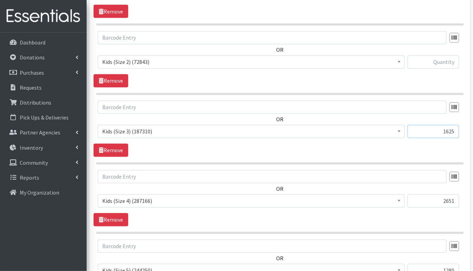
scroll to position [388, 0]
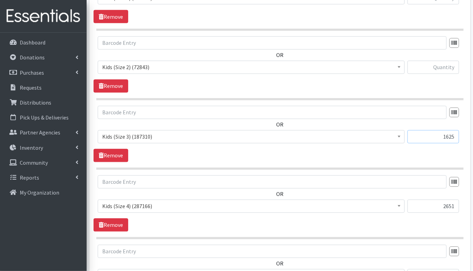
type input "1625"
click at [444, 66] on input "text" at bounding box center [434, 67] width 52 height 13
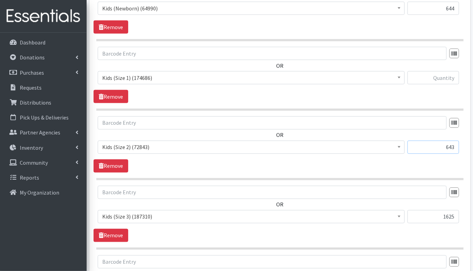
scroll to position [275, 0]
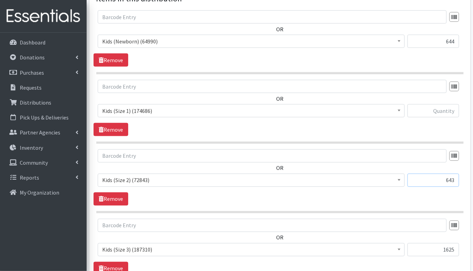
type input "643"
click at [438, 107] on input "text" at bounding box center [434, 110] width 52 height 13
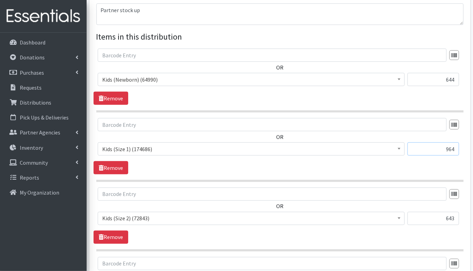
scroll to position [235, 0]
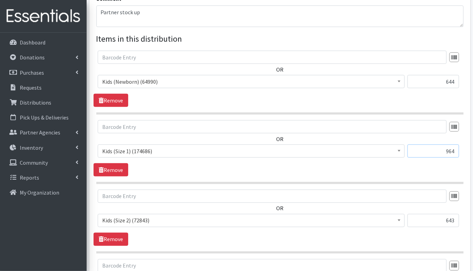
type input "964"
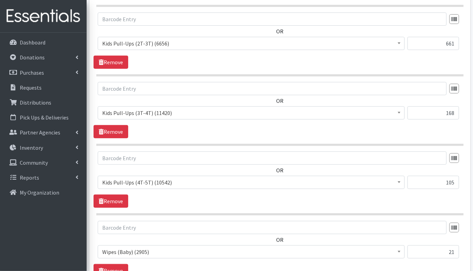
scroll to position [1062, 0]
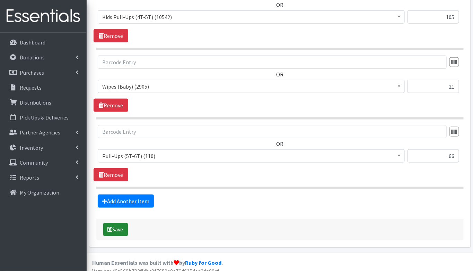
click at [117, 223] on button "Save" at bounding box center [115, 229] width 25 height 13
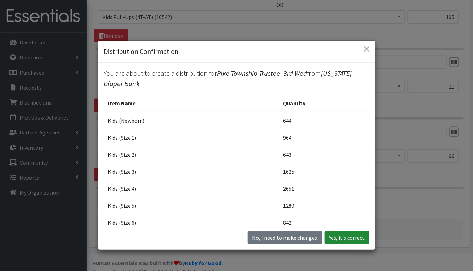
click at [345, 234] on button "Yes, it's correct" at bounding box center [347, 237] width 45 height 13
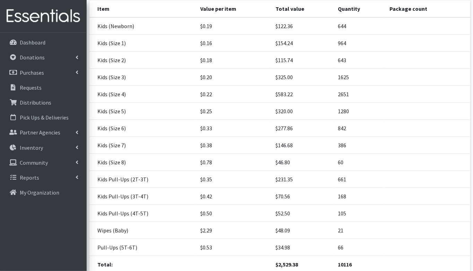
scroll to position [171, 0]
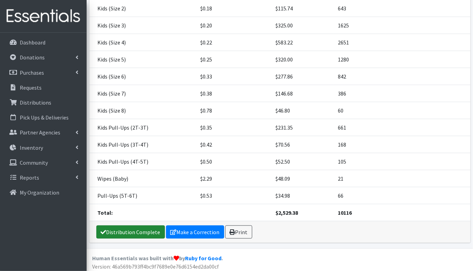
click at [132, 232] on link "Distribution Complete" at bounding box center [130, 231] width 69 height 13
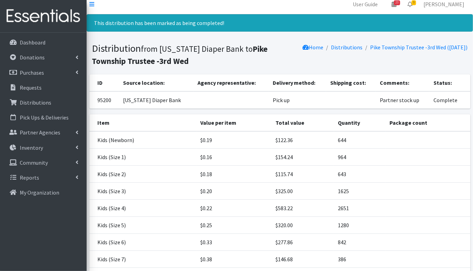
scroll to position [0, 0]
